Goal: Information Seeking & Learning: Learn about a topic

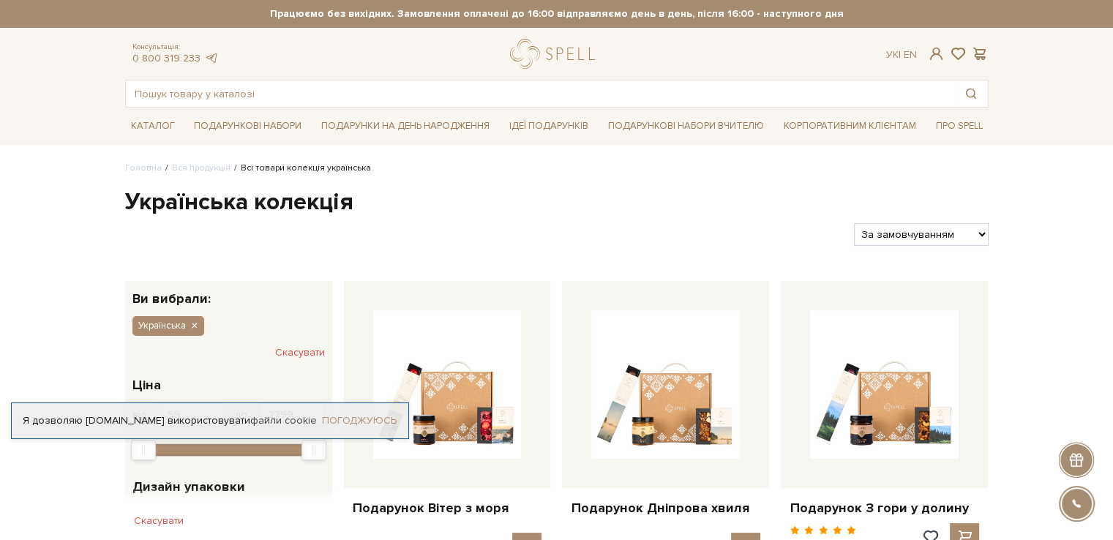
click at [370, 422] on link "Погоджуюсь" at bounding box center [359, 420] width 75 height 13
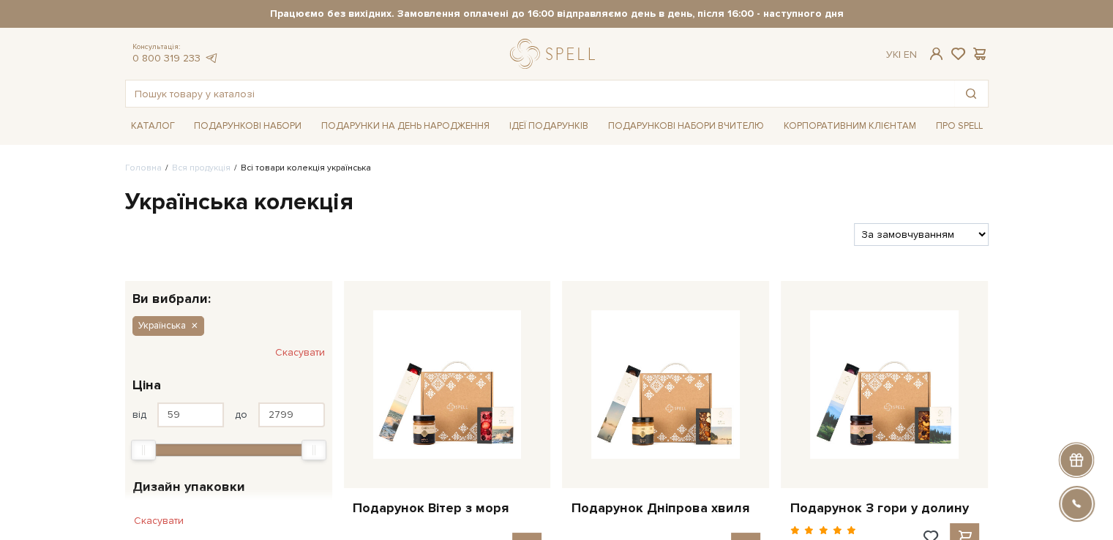
scroll to position [73, 0]
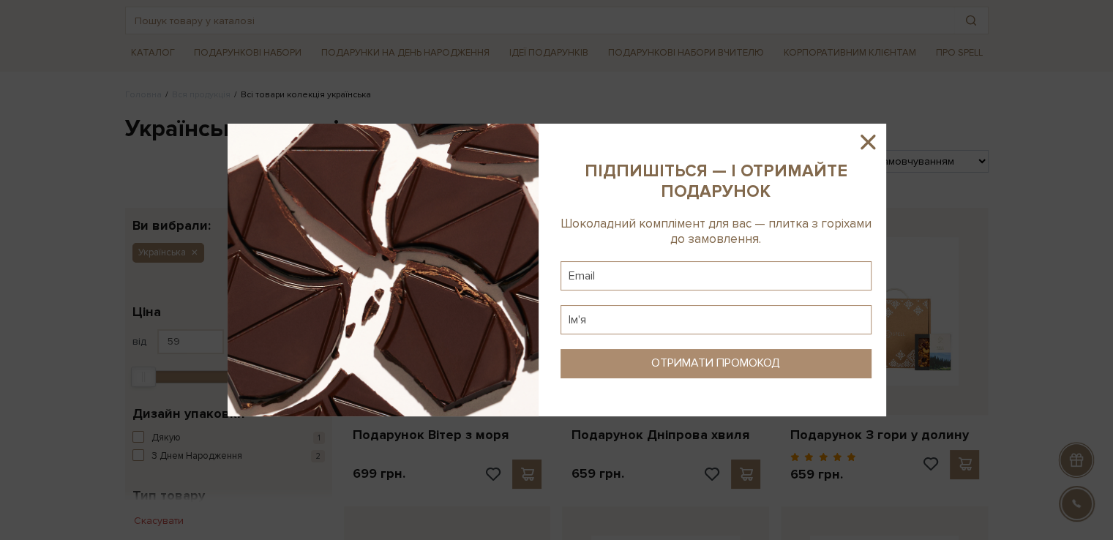
click at [870, 146] on icon at bounding box center [868, 142] width 15 height 15
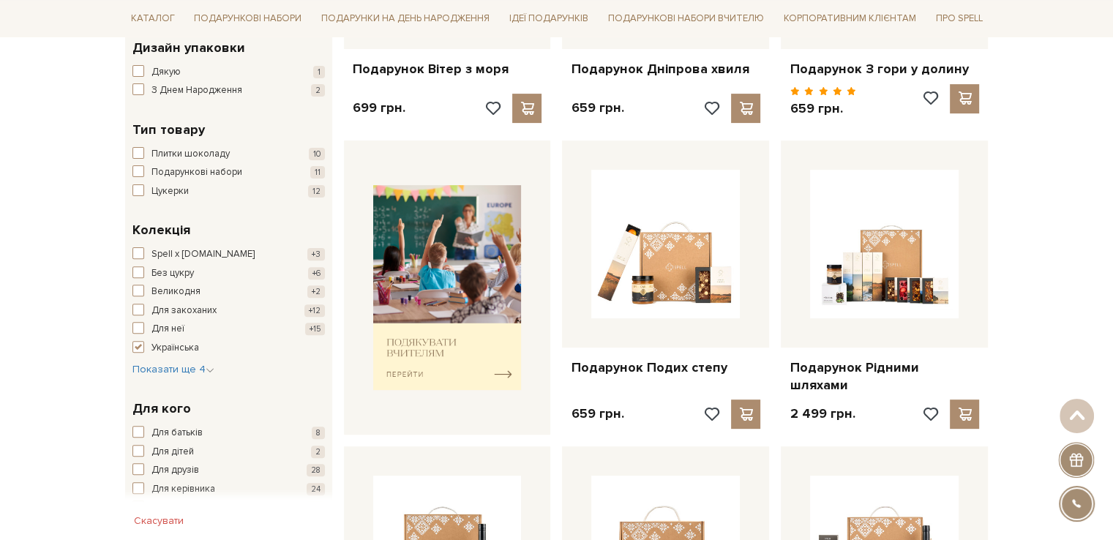
scroll to position [586, 0]
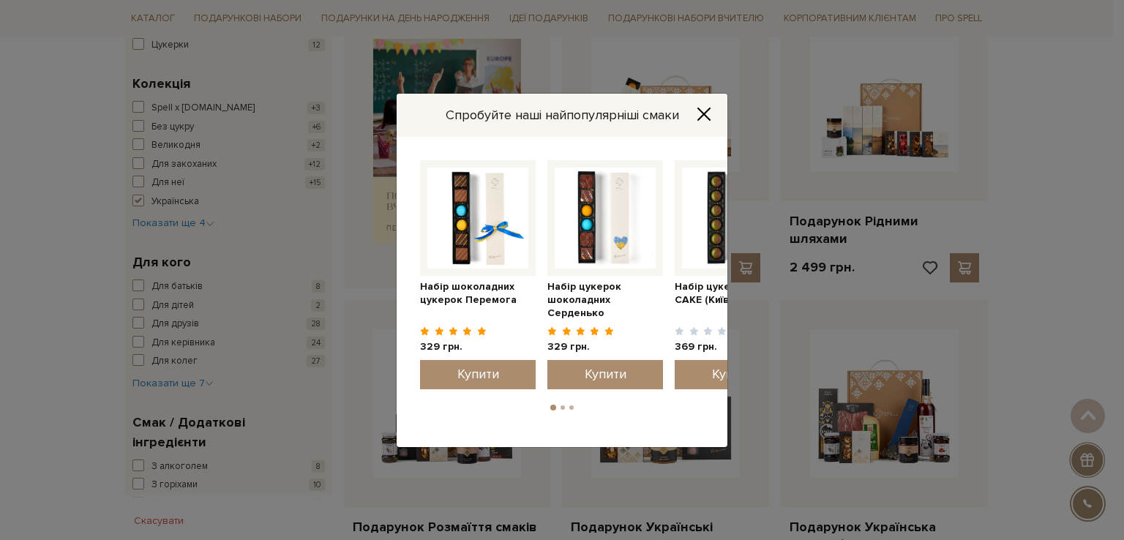
click at [702, 118] on icon "Close" at bounding box center [704, 114] width 15 height 15
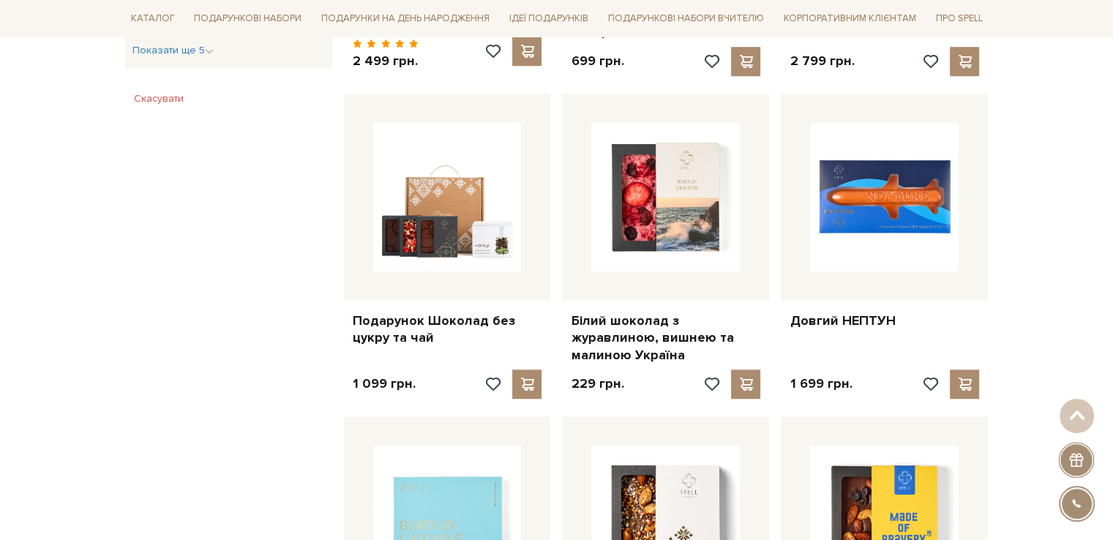
scroll to position [1171, 0]
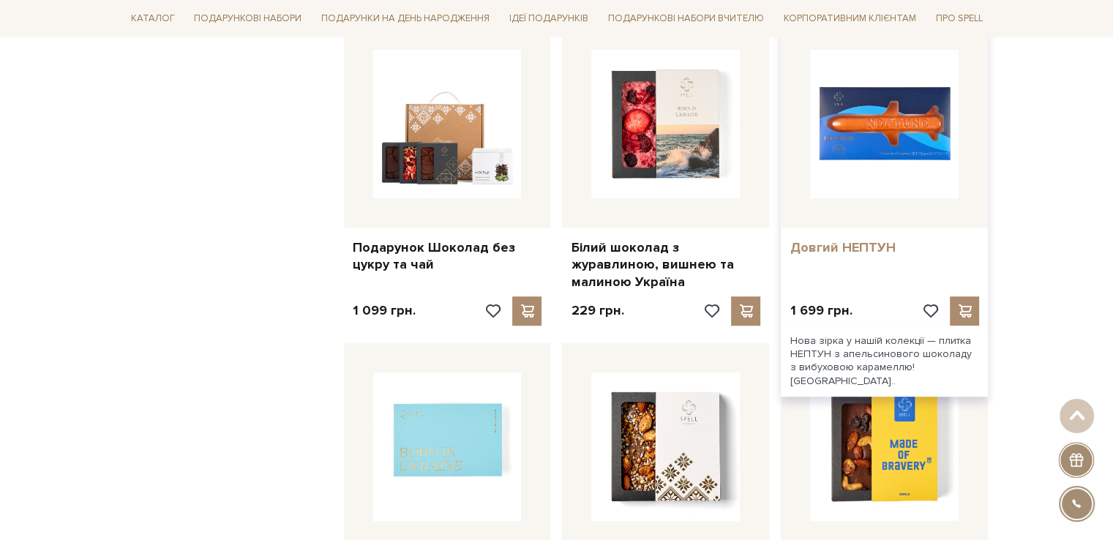
drag, startPoint x: 856, startPoint y: 238, endPoint x: 883, endPoint y: 229, distance: 28.5
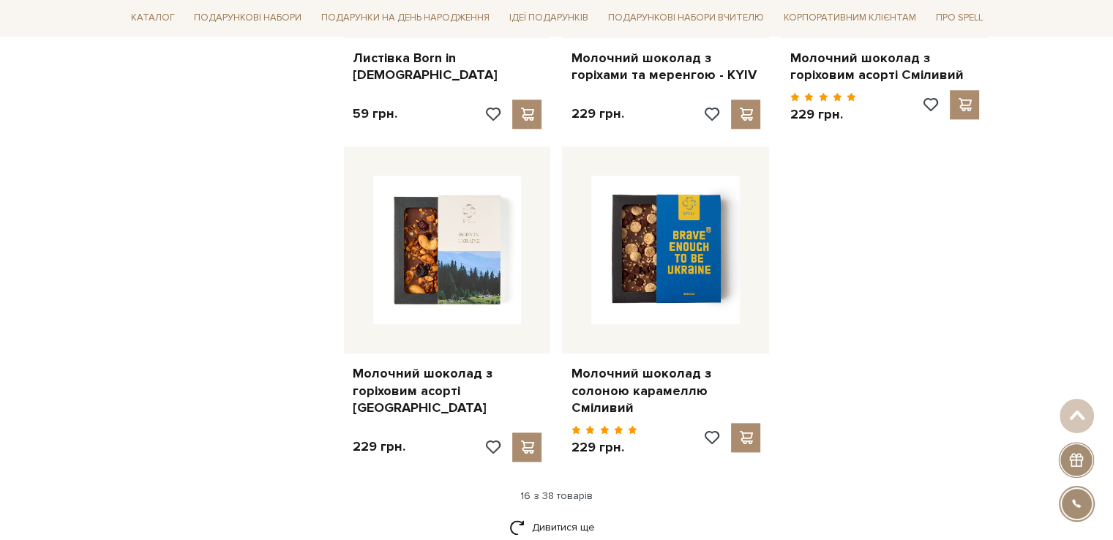
scroll to position [1830, 0]
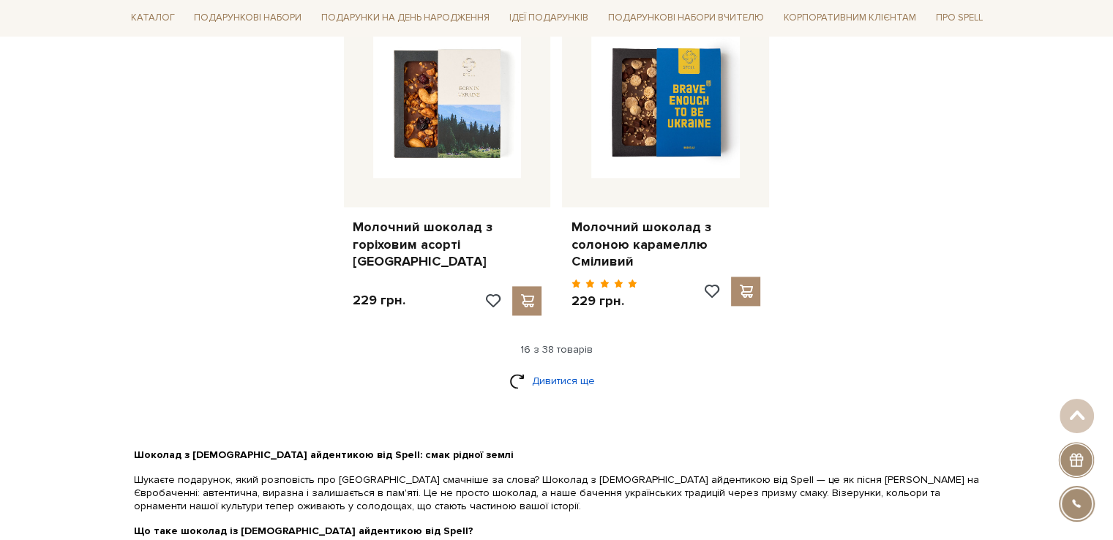
click at [577, 368] on link "Дивитися ще" at bounding box center [557, 381] width 95 height 26
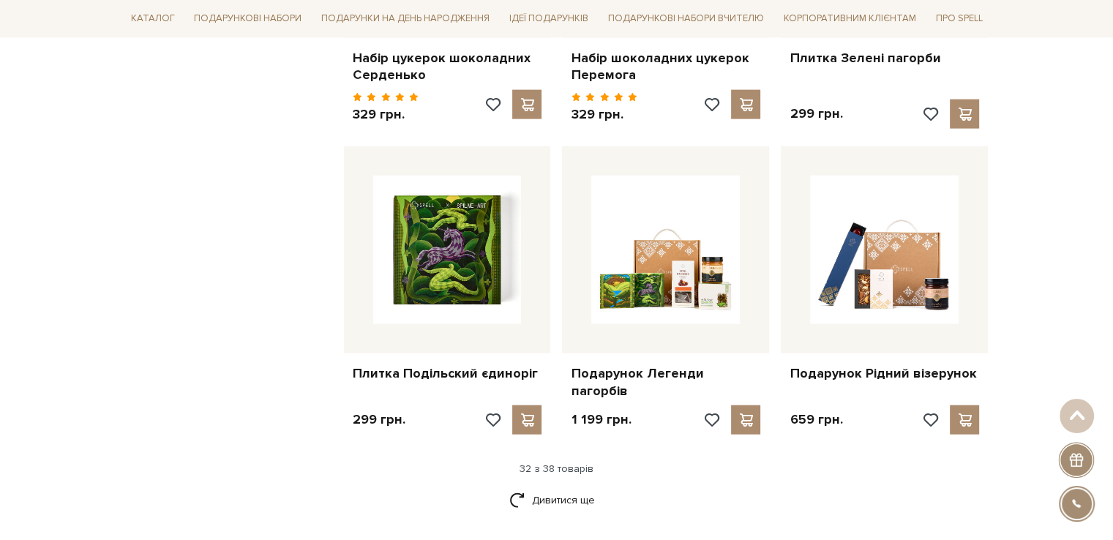
scroll to position [3368, 0]
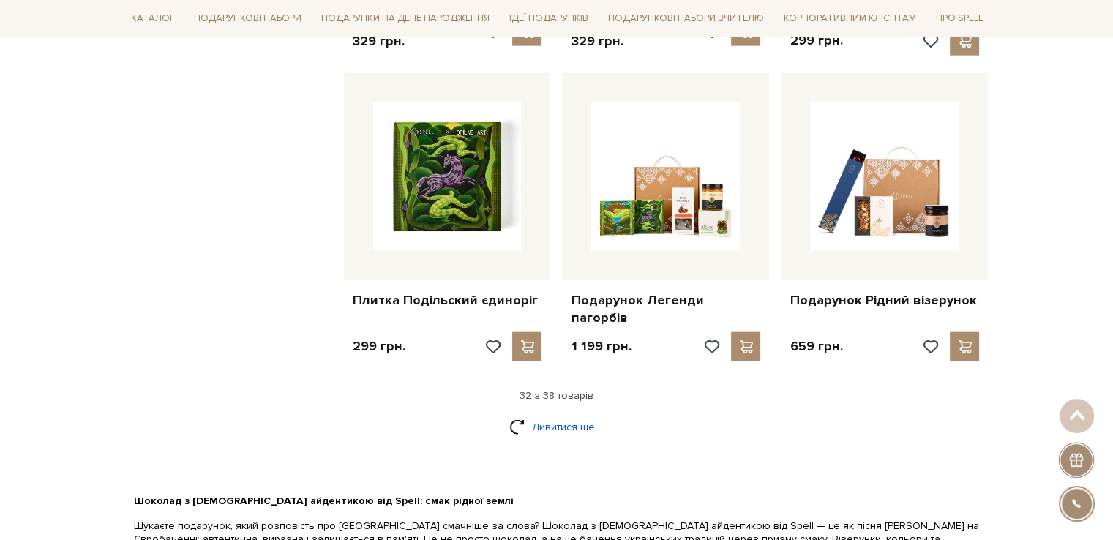
click at [563, 414] on link "Дивитися ще" at bounding box center [557, 427] width 95 height 26
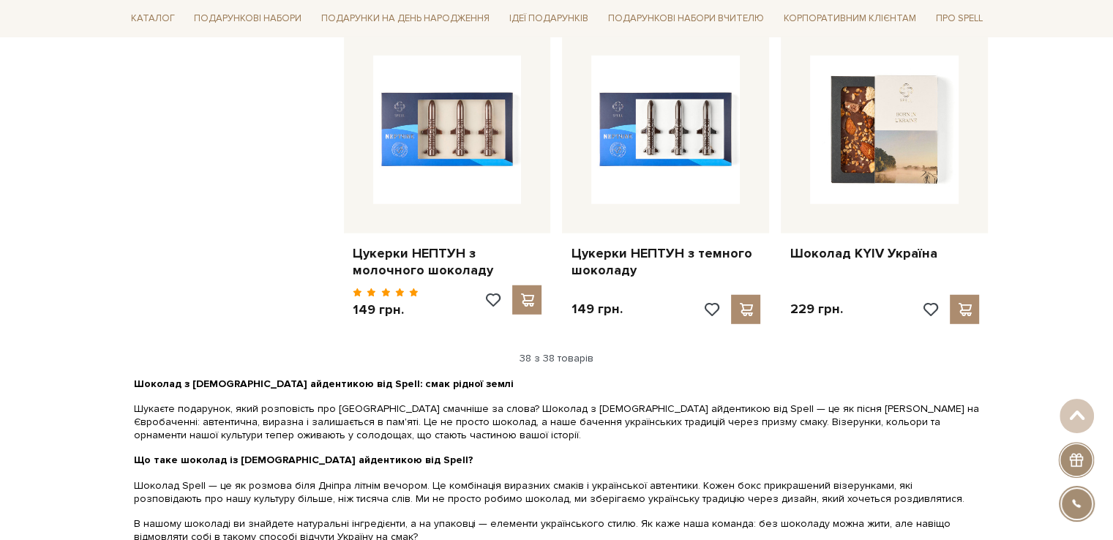
scroll to position [3660, 0]
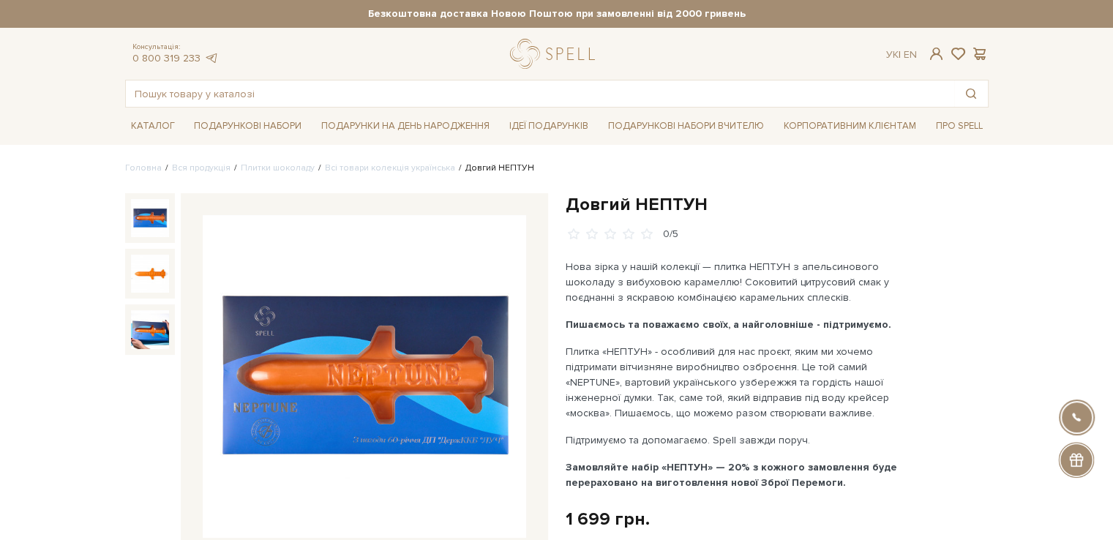
scroll to position [146, 0]
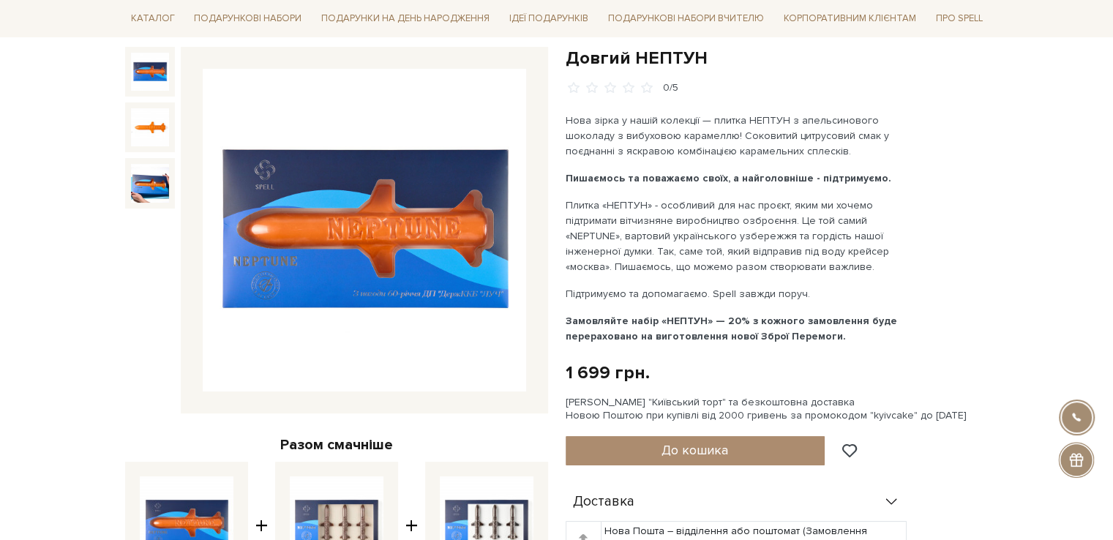
click at [150, 72] on img at bounding box center [150, 72] width 38 height 38
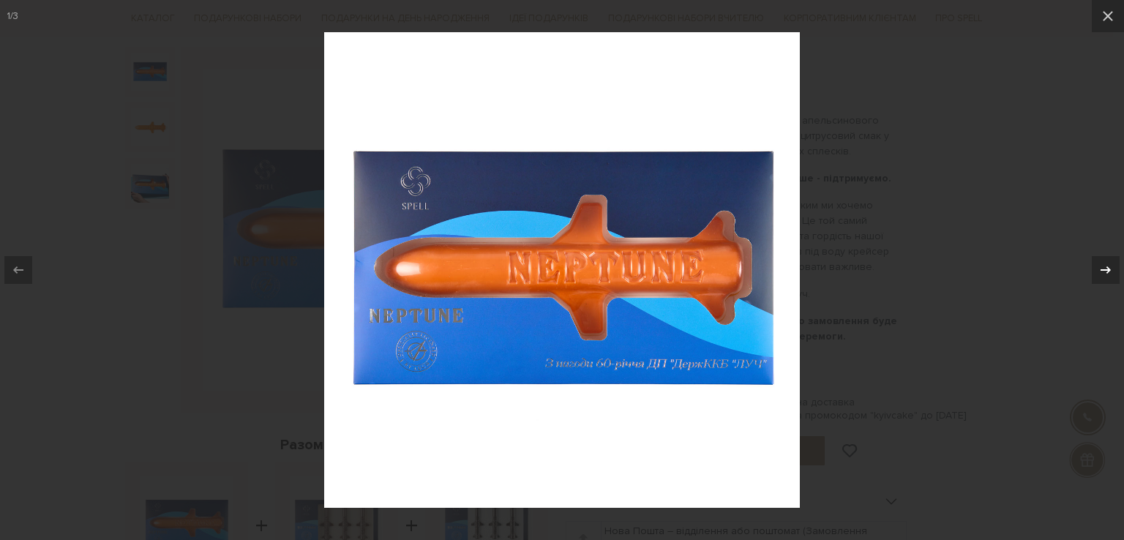
click at [1098, 276] on icon at bounding box center [1106, 270] width 18 height 18
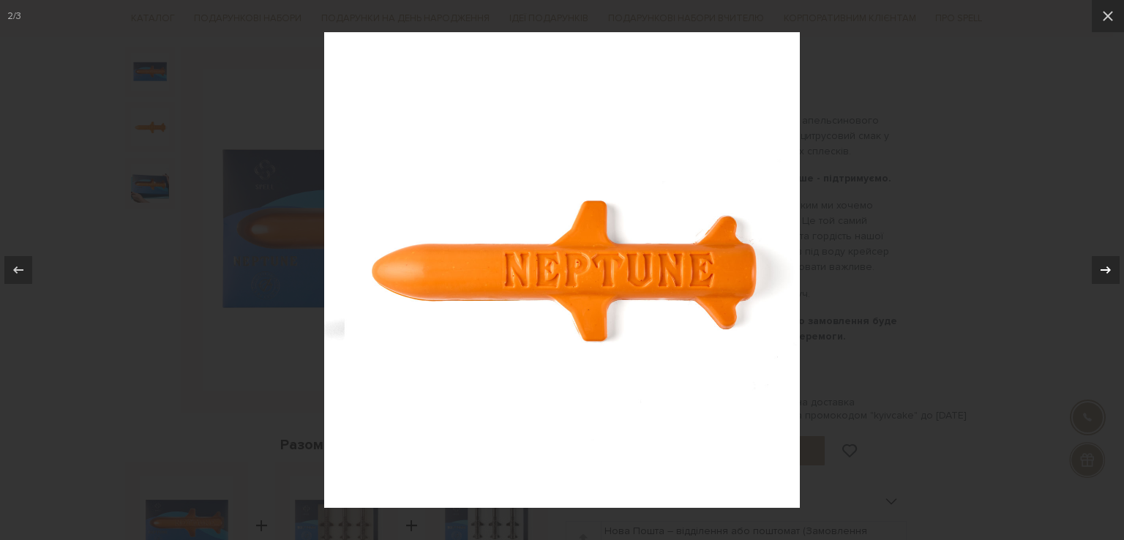
click at [1098, 276] on icon at bounding box center [1106, 270] width 18 height 18
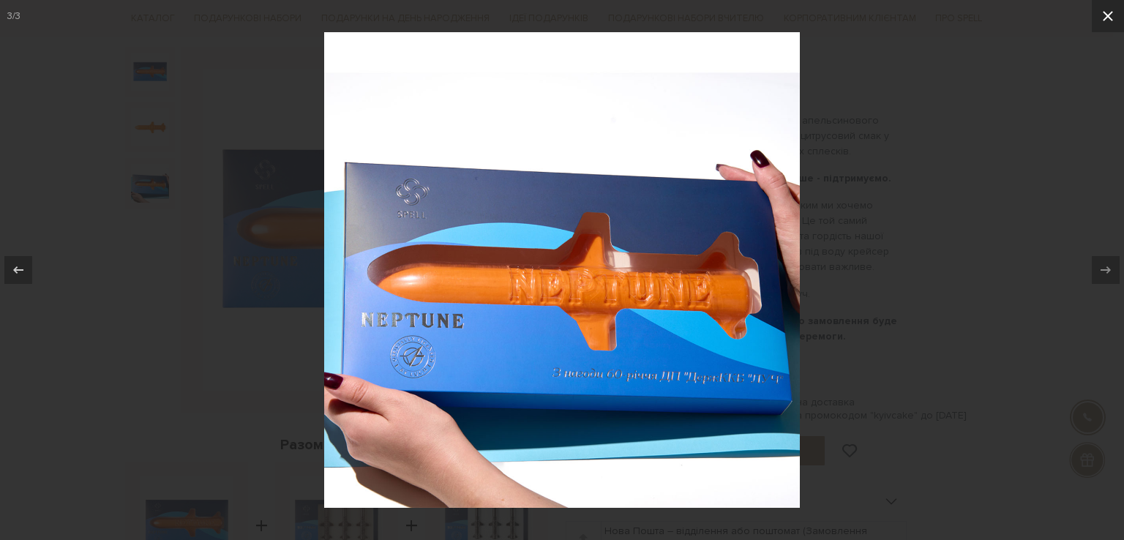
click at [1111, 15] on icon at bounding box center [1109, 16] width 18 height 18
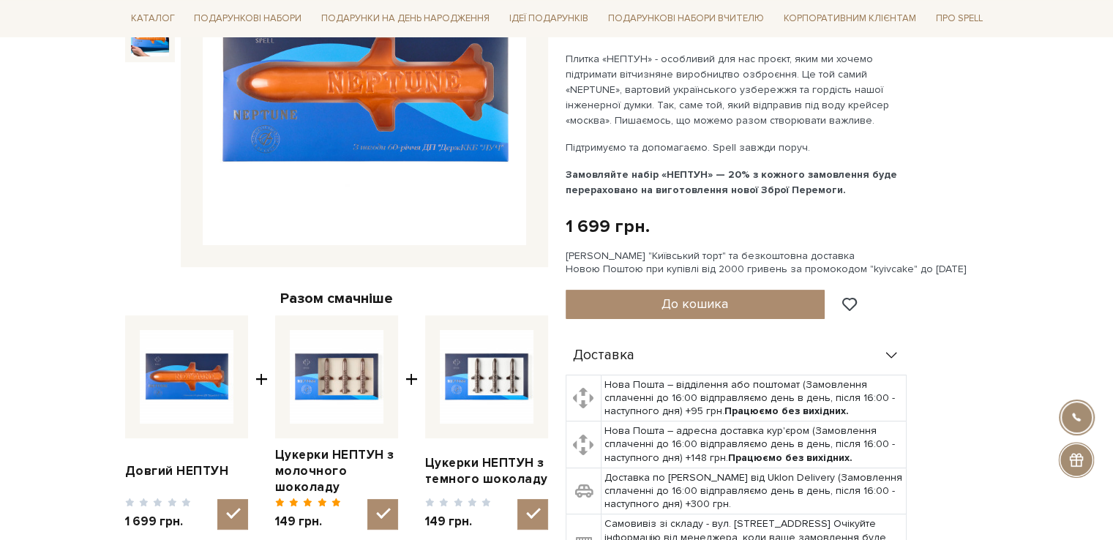
scroll to position [366, 0]
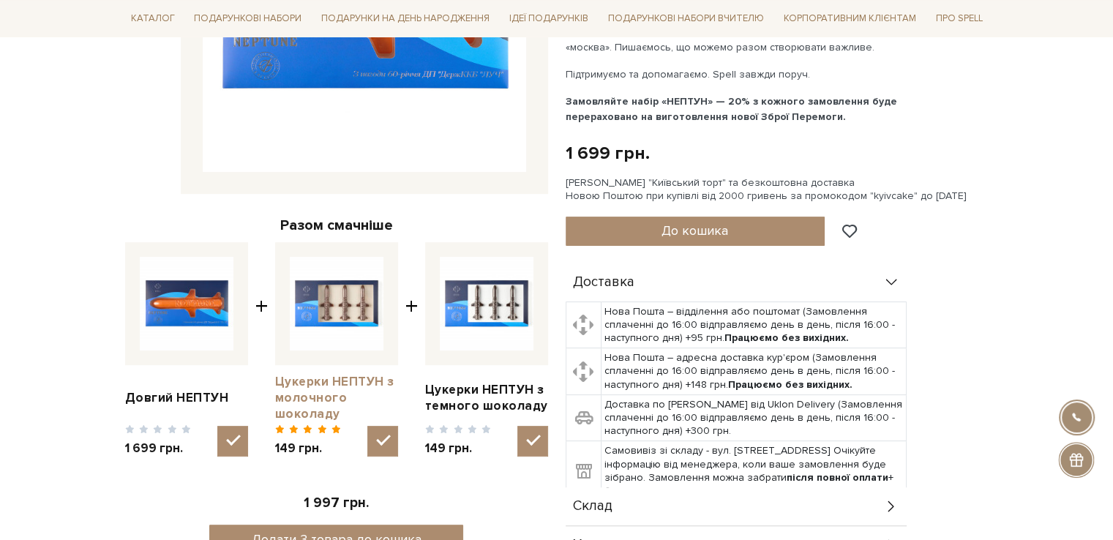
click at [313, 408] on link "Цукерки НЕПТУН з молочного шоколаду" at bounding box center [336, 398] width 123 height 48
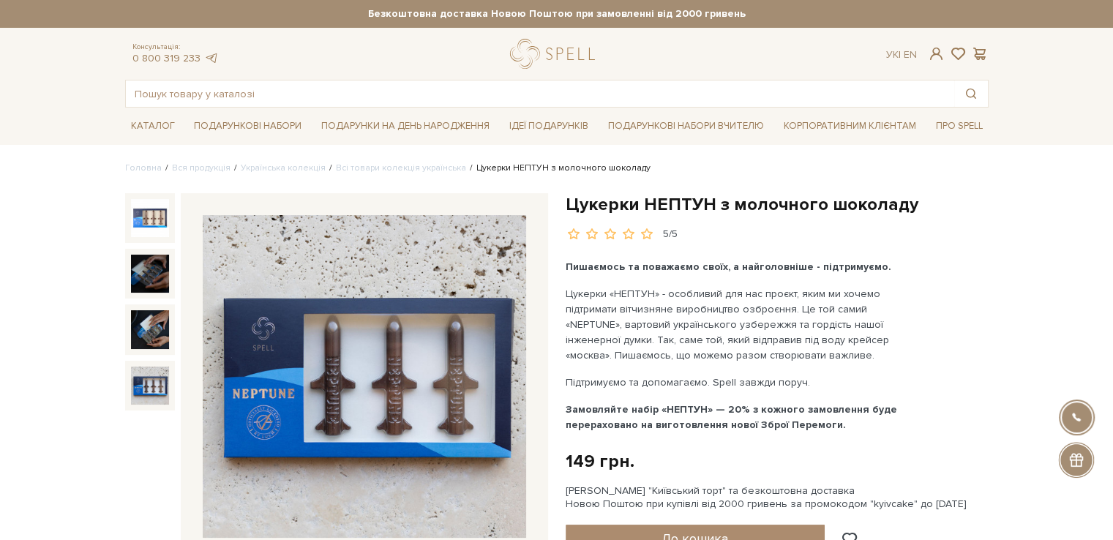
scroll to position [73, 0]
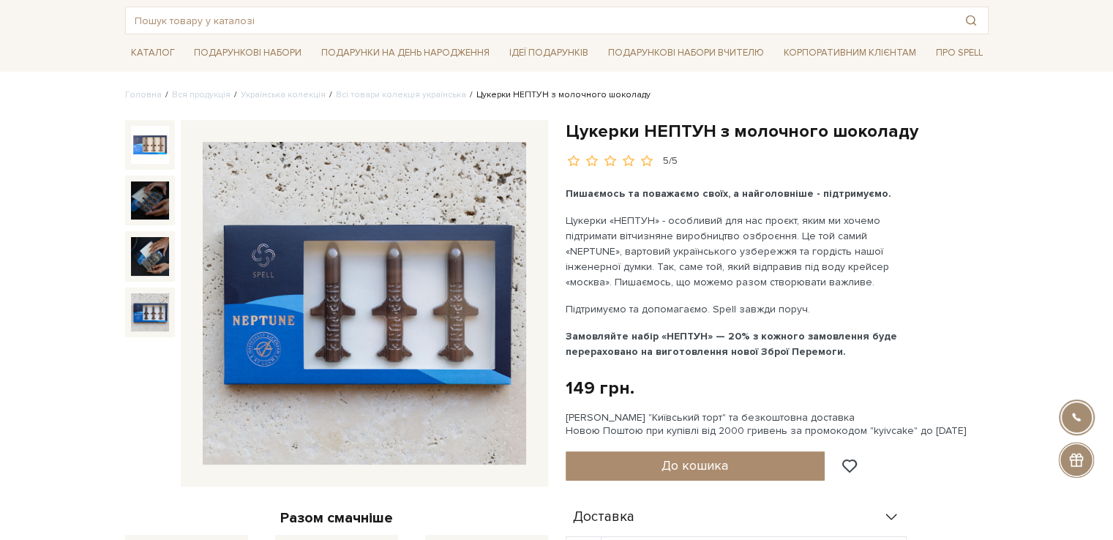
click at [275, 346] on img at bounding box center [365, 304] width 324 height 324
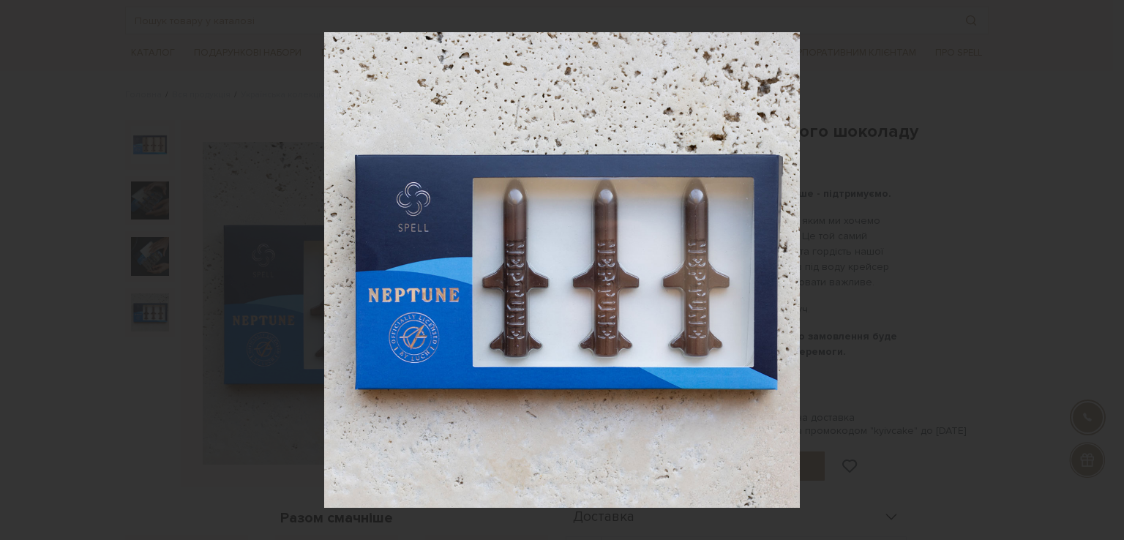
click at [542, 339] on img at bounding box center [562, 270] width 476 height 476
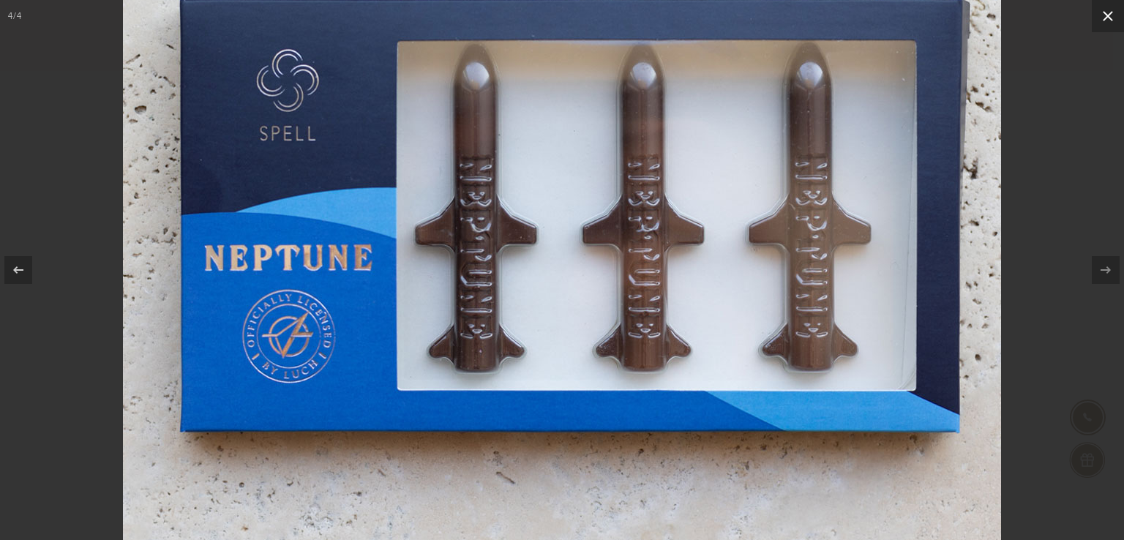
click at [1105, 21] on icon at bounding box center [1109, 16] width 18 height 18
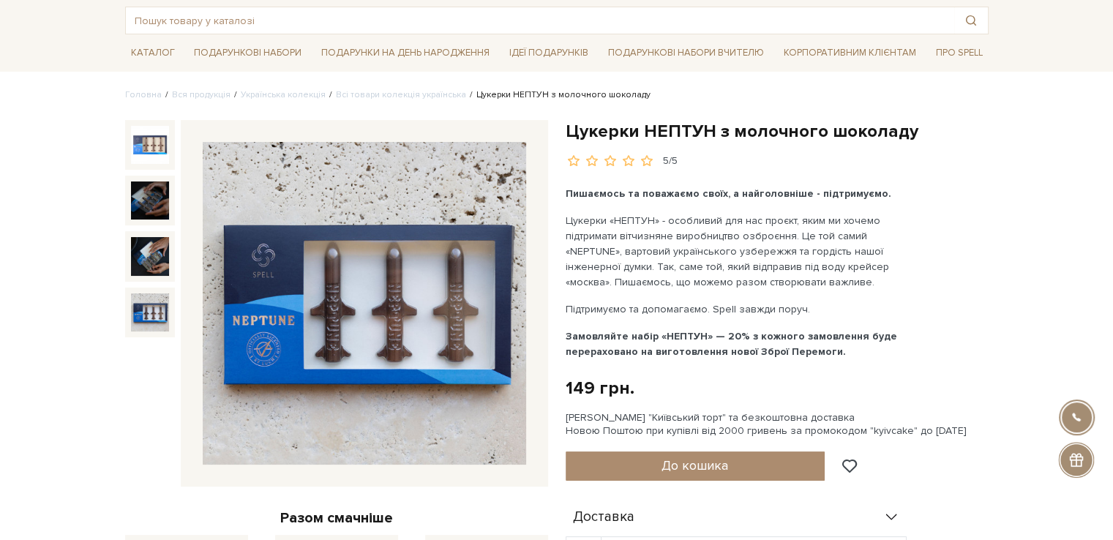
drag, startPoint x: 564, startPoint y: 414, endPoint x: 988, endPoint y: 430, distance: 423.5
click at [988, 430] on div "Цукерки НЕПТУН з молочного шоколаду 5/5 Пишаємось та поважаємо своїх, а найголо…" at bounding box center [777, 491] width 441 height 742
copy div "[PERSON_NAME] "Київський торт" та безкоштовна доставка Новою Поштою при купівлі…"
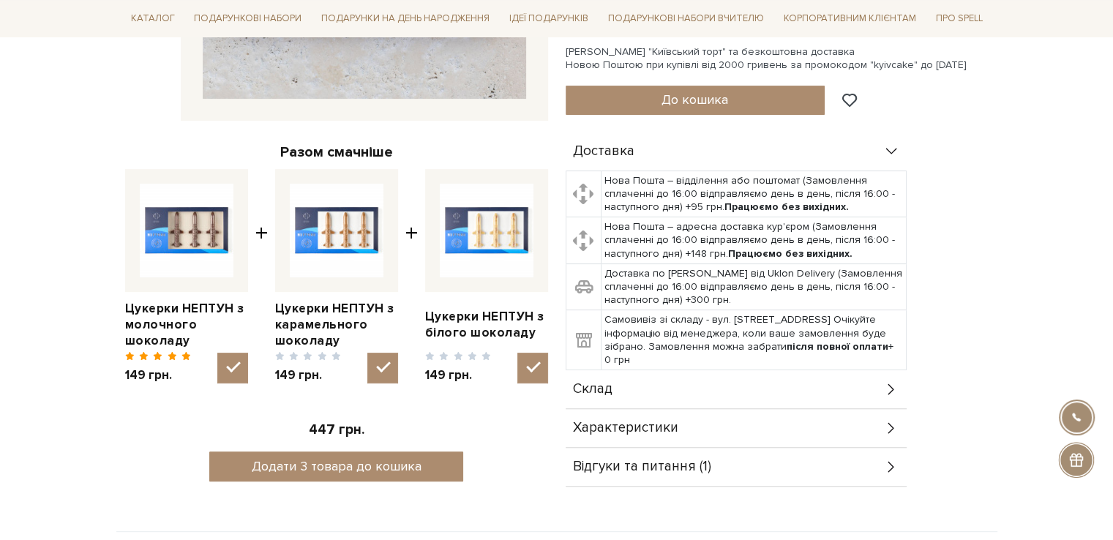
scroll to position [659, 0]
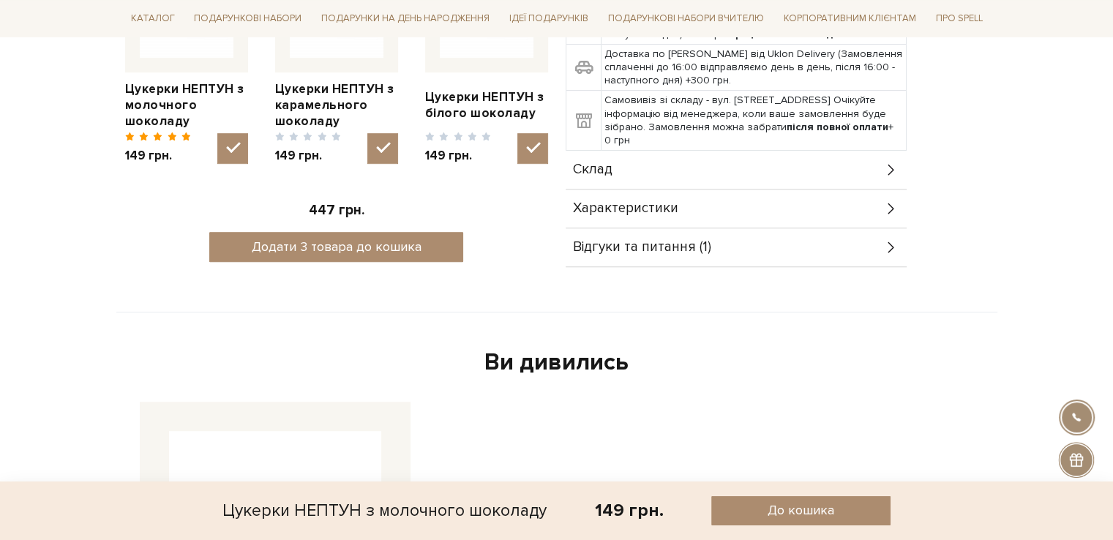
click at [644, 247] on span "Відгуки та питання (1)" at bounding box center [642, 247] width 138 height 13
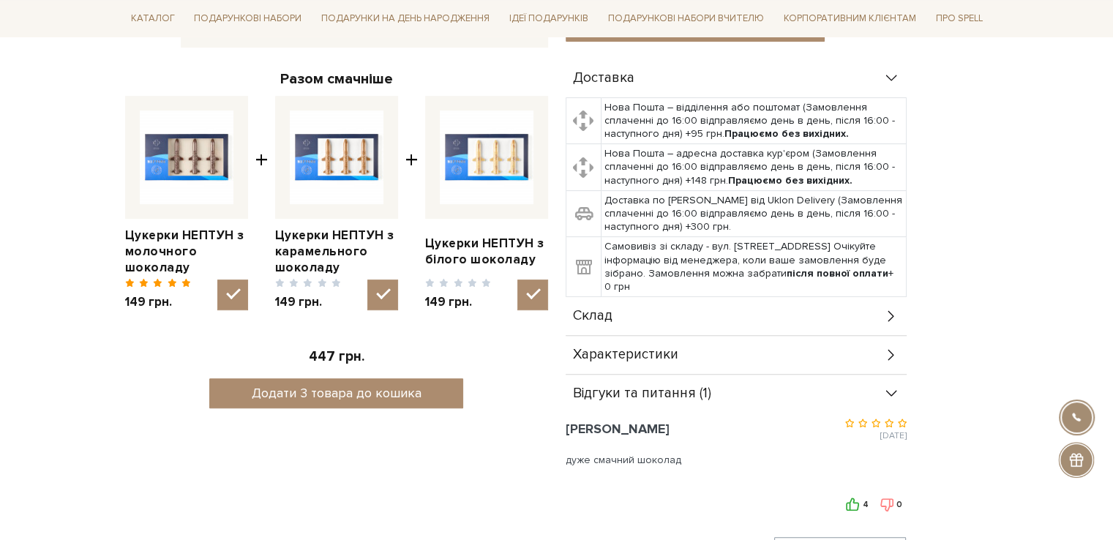
scroll to position [146, 0]
